Goal: Transaction & Acquisition: Purchase product/service

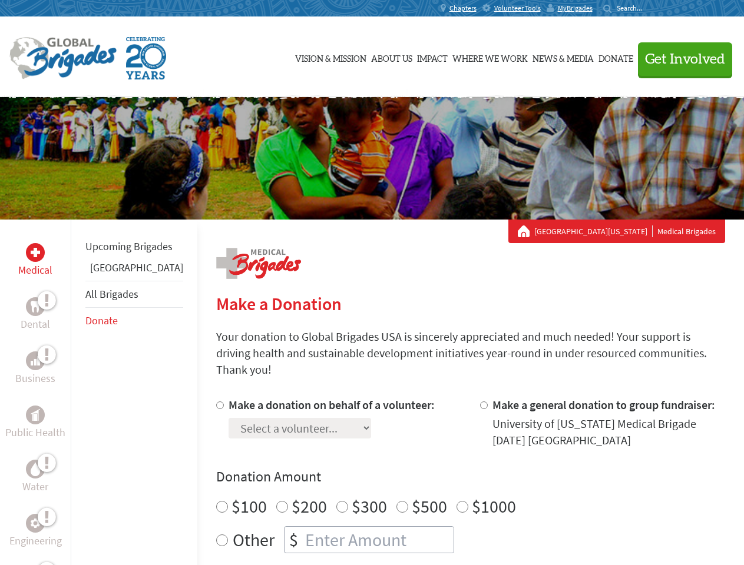
click at [650, 8] on div "Search for:" at bounding box center [626, 8] width 47 height 9
click at [680, 59] on span "Get Involved" at bounding box center [685, 59] width 80 height 14
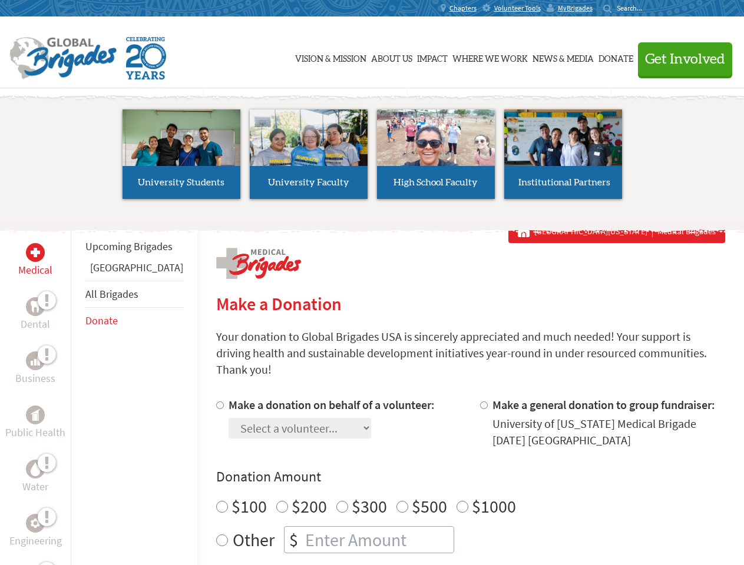
click at [372, 158] on li "High School Faculty" at bounding box center [435, 154] width 127 height 108
click at [78, 392] on div "Upcoming Brigades Guatemala All Brigades Donate" at bounding box center [134, 502] width 127 height 565
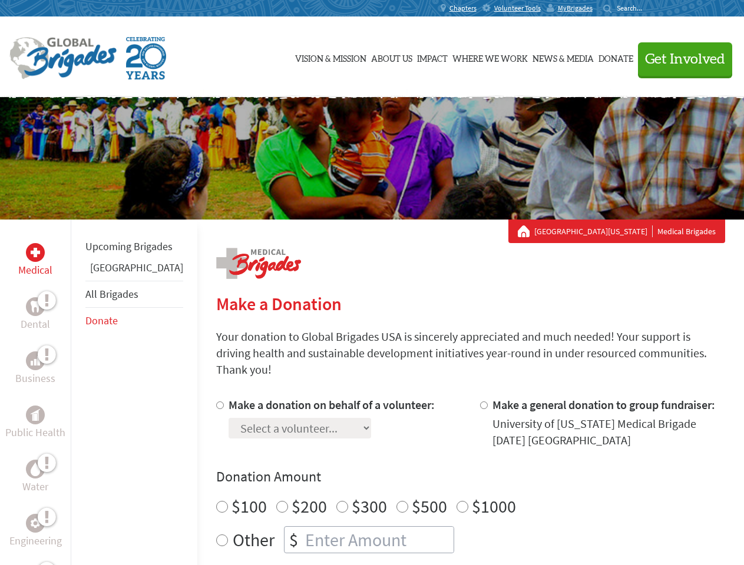
click at [450, 473] on div "Donation Amount $100 $200 $300 $500 $1000 Other $" at bounding box center [470, 511] width 509 height 86
click at [216, 402] on input "Make a donation on behalf of a volunteer:" at bounding box center [220, 406] width 8 height 8
radio input "true"
click at [480, 402] on input "Make a general donation to group fundraiser:" at bounding box center [484, 406] width 8 height 8
radio input "true"
